Goal: Task Accomplishment & Management: Use online tool/utility

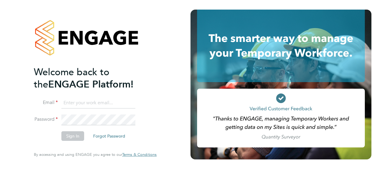
type input "[PERSON_NAME][EMAIL_ADDRESS][PERSON_NAME][DOMAIN_NAME]"
click at [62, 135] on button "Sign In" at bounding box center [72, 136] width 23 height 10
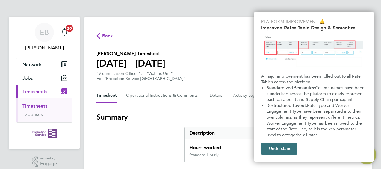
click at [274, 148] on button "I Understand" at bounding box center [279, 149] width 36 height 12
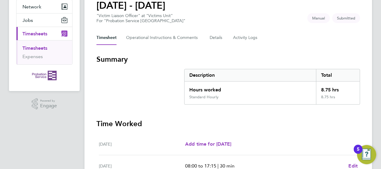
scroll to position [60, 0]
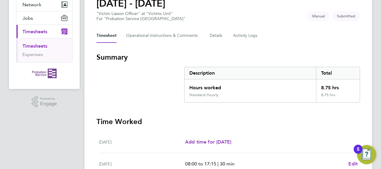
click at [337, 152] on div "Mon 25 Aug Add time for Mon 25 Aug Add time for Mon 25 Aug" at bounding box center [228, 142] width 259 height 22
click at [378, 164] on div "EB Emma Bartlett Notifications 20 Applications: Network Sites Jobs Placements C…" at bounding box center [190, 142] width 381 height 404
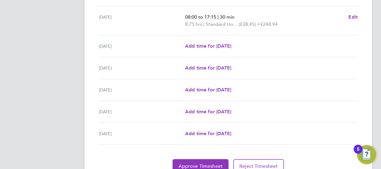
scroll to position [234, 0]
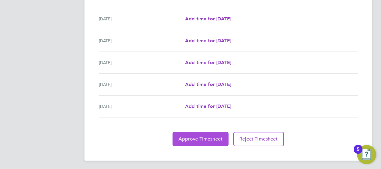
click at [192, 138] on span "Approve Timesheet" at bounding box center [200, 139] width 44 height 6
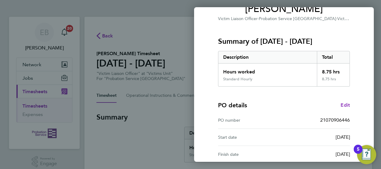
scroll to position [117, 0]
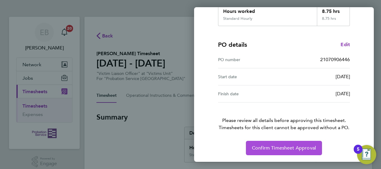
click at [268, 150] on span "Confirm Timesheet Approval" at bounding box center [284, 148] width 64 height 6
